Goal: Task Accomplishment & Management: Use online tool/utility

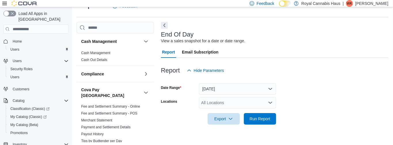
scroll to position [15, 0]
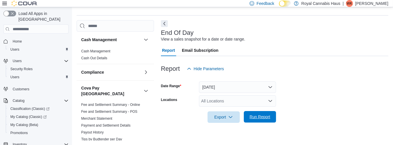
click at [262, 118] on span "Run Report" at bounding box center [259, 117] width 21 height 6
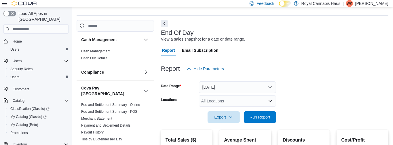
scroll to position [119, 0]
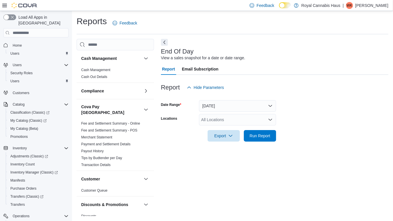
click at [257, 143] on div at bounding box center [274, 144] width 227 height 7
click at [257, 138] on span "Run Report" at bounding box center [259, 136] width 21 height 6
click at [255, 143] on div at bounding box center [274, 144] width 227 height 7
click at [256, 134] on span "Run Report" at bounding box center [259, 136] width 21 height 6
click at [260, 132] on span "Run Report" at bounding box center [259, 136] width 25 height 12
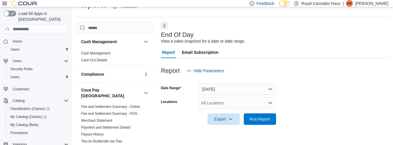
scroll to position [13, 0]
click at [261, 123] on span "Run Report" at bounding box center [259, 119] width 25 height 12
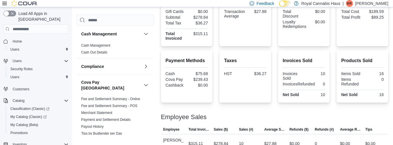
scroll to position [169, 0]
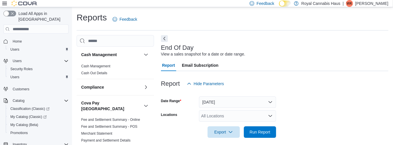
scroll to position [13, 0]
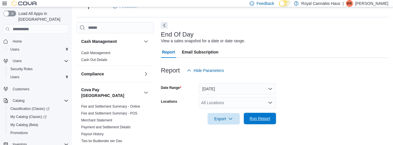
click at [256, 116] on span "Run Report" at bounding box center [259, 119] width 21 height 6
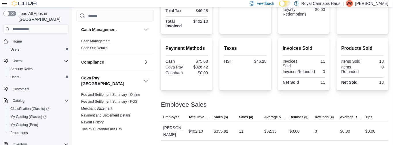
scroll to position [156, 0]
